Goal: Use online tool/utility: Utilize a website feature to perform a specific function

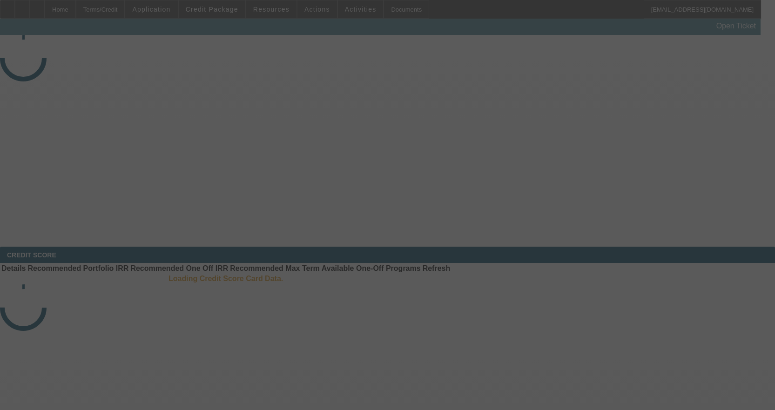
select select "3"
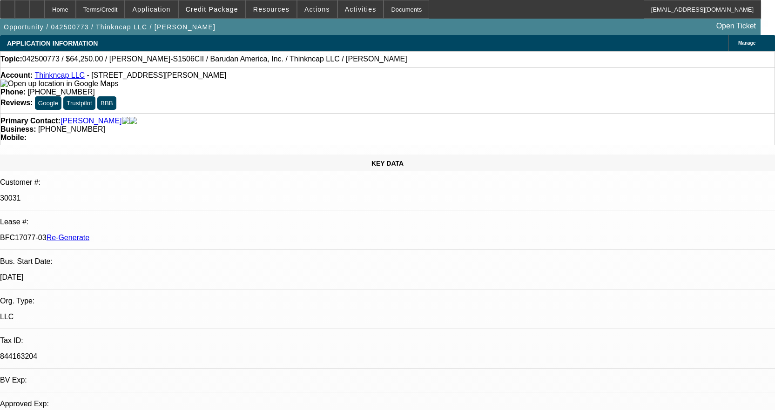
select select "0"
select select "2"
click at [236, 13] on span at bounding box center [212, 9] width 67 height 22
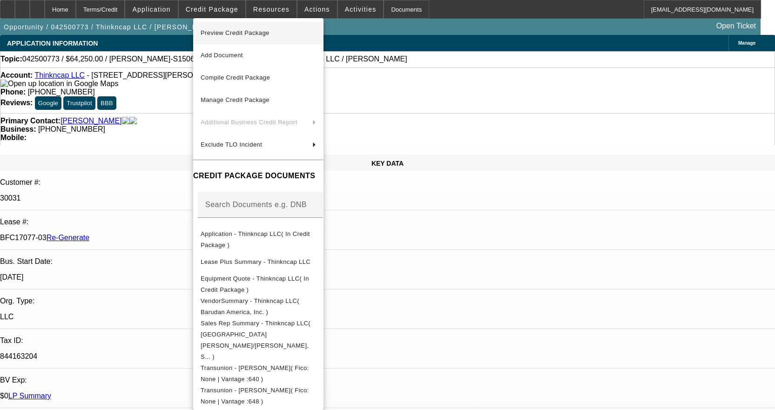
click at [243, 35] on span "Preview Credit Package" at bounding box center [234, 32] width 69 height 7
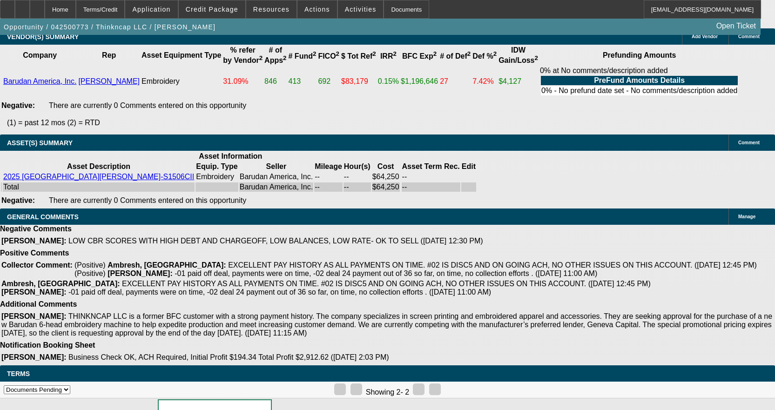
scroll to position [2229, 0]
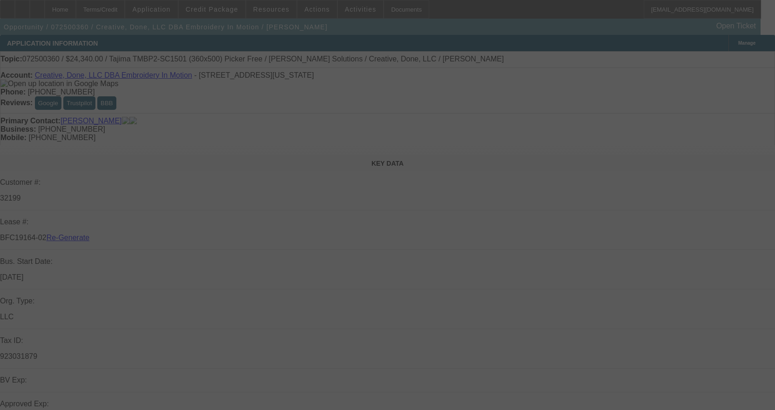
select select "3"
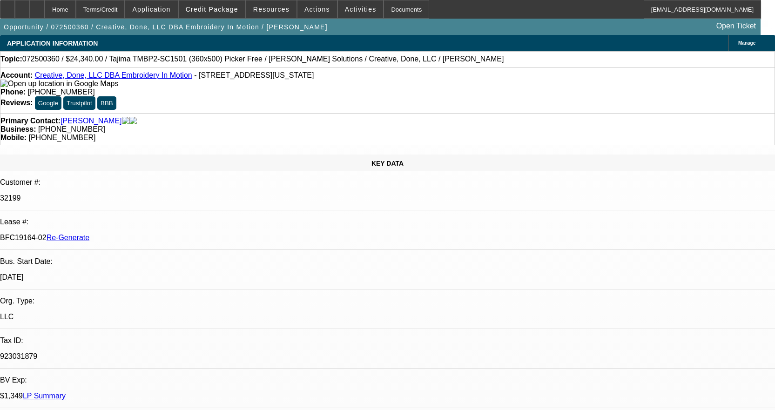
select select "0"
select select "2"
select select "0.1"
select select "4"
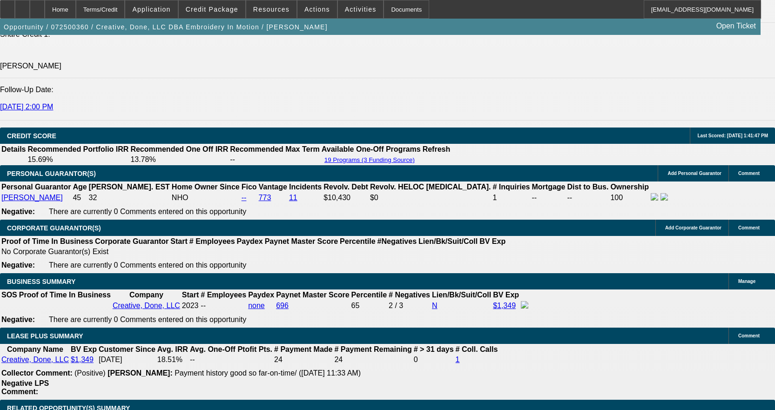
scroll to position [1349, 0]
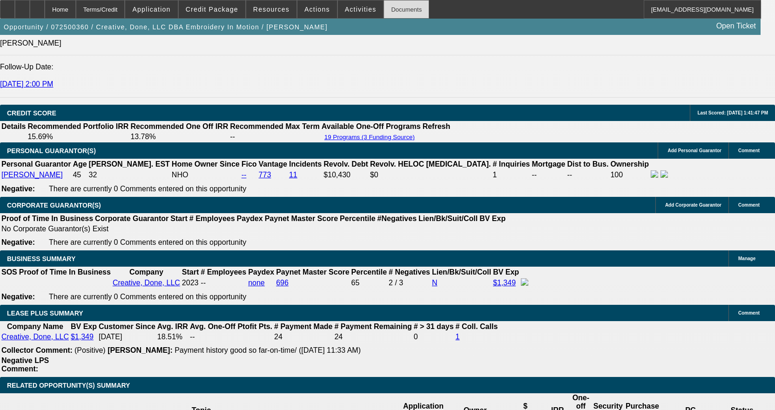
click at [392, 13] on div "Documents" at bounding box center [406, 9] width 46 height 19
